Goal: Entertainment & Leisure: Browse casually

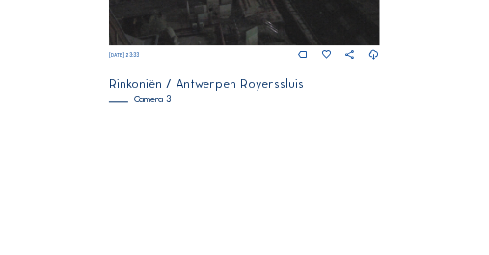
scroll to position [759, 0]
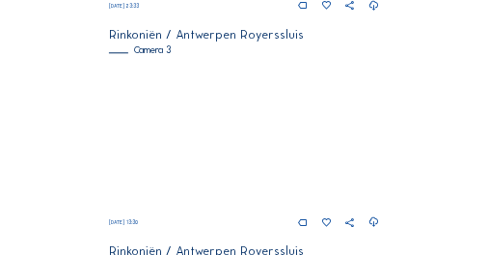
scroll to position [797, 0]
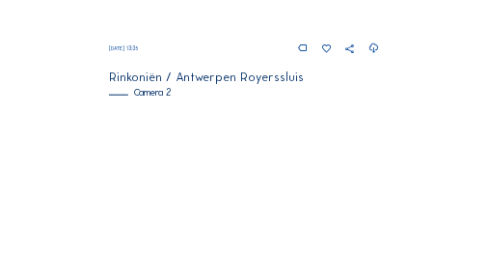
scroll to position [309, 0]
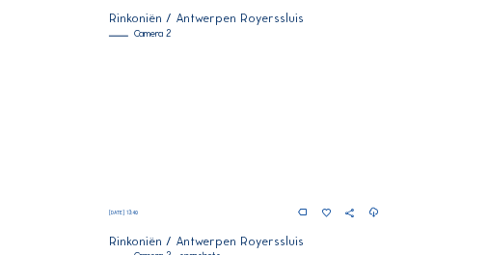
scroll to position [360, 0]
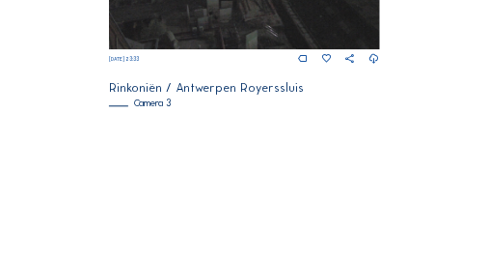
scroll to position [797, 0]
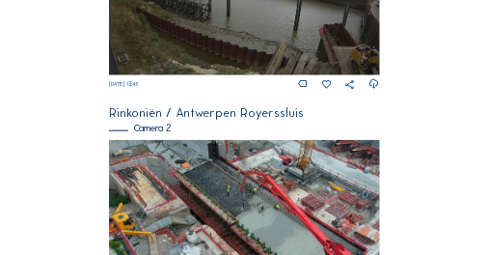
scroll to position [315, 0]
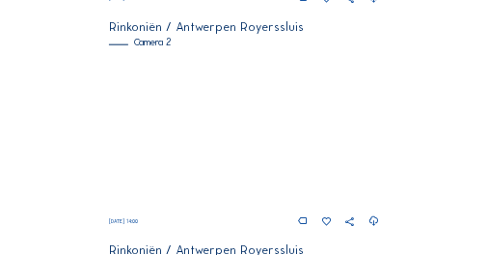
scroll to position [360, 0]
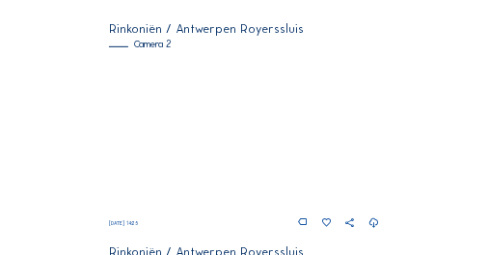
scroll to position [135, 0]
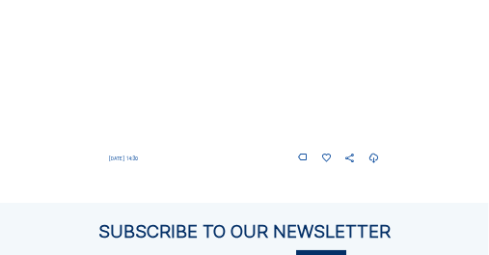
scroll to position [1074, 0]
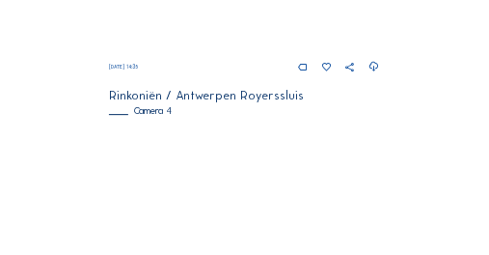
scroll to position [965, 0]
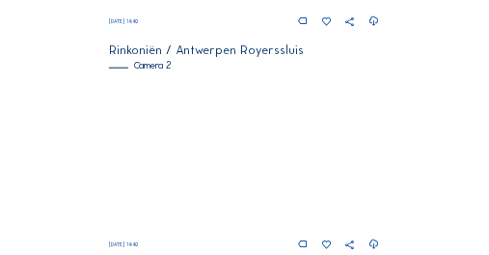
scroll to position [348, 0]
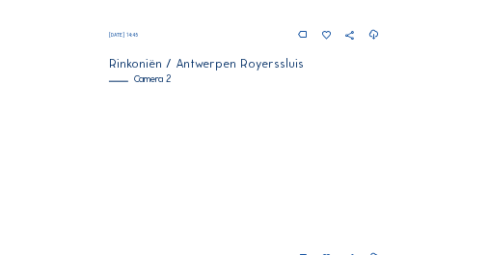
scroll to position [341, 0]
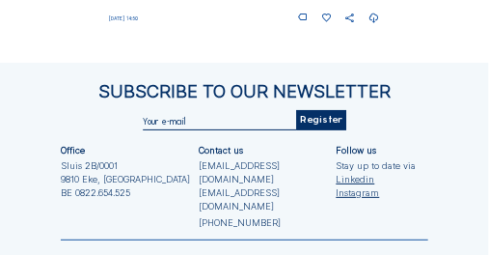
scroll to position [1229, 0]
